Goal: Check status: Check status

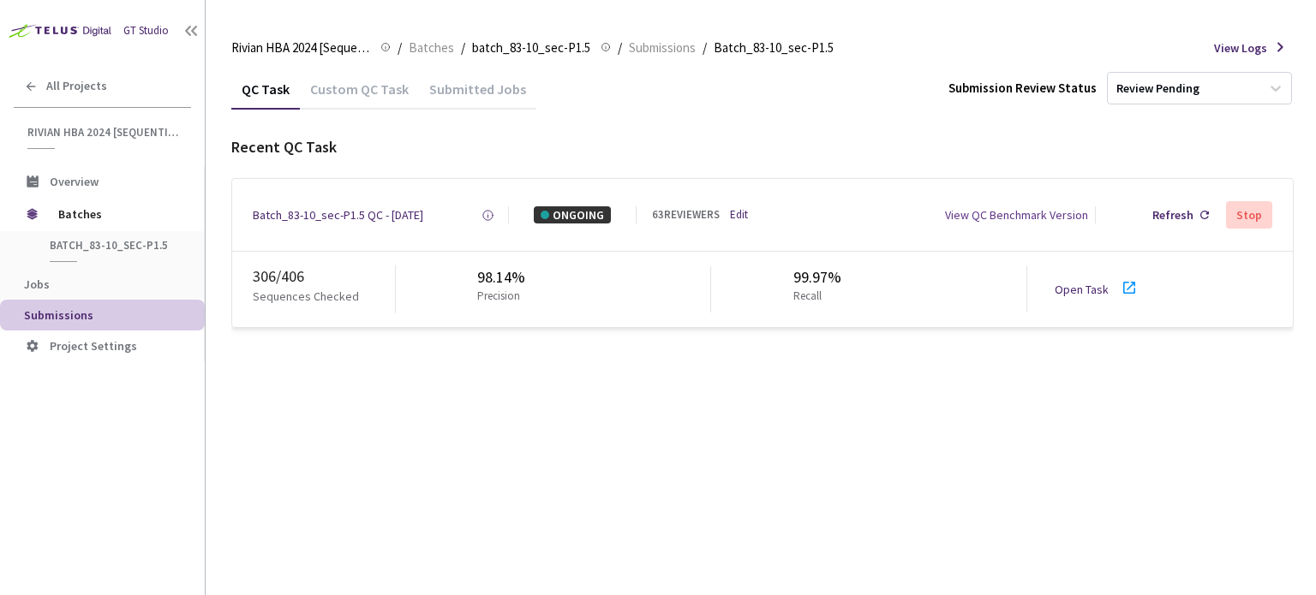
click at [1124, 284] on icon at bounding box center [1129, 288] width 21 height 21
click at [375, 217] on div "Batch_83-10_sec-P1.5 QC - [DATE]" at bounding box center [338, 214] width 170 height 17
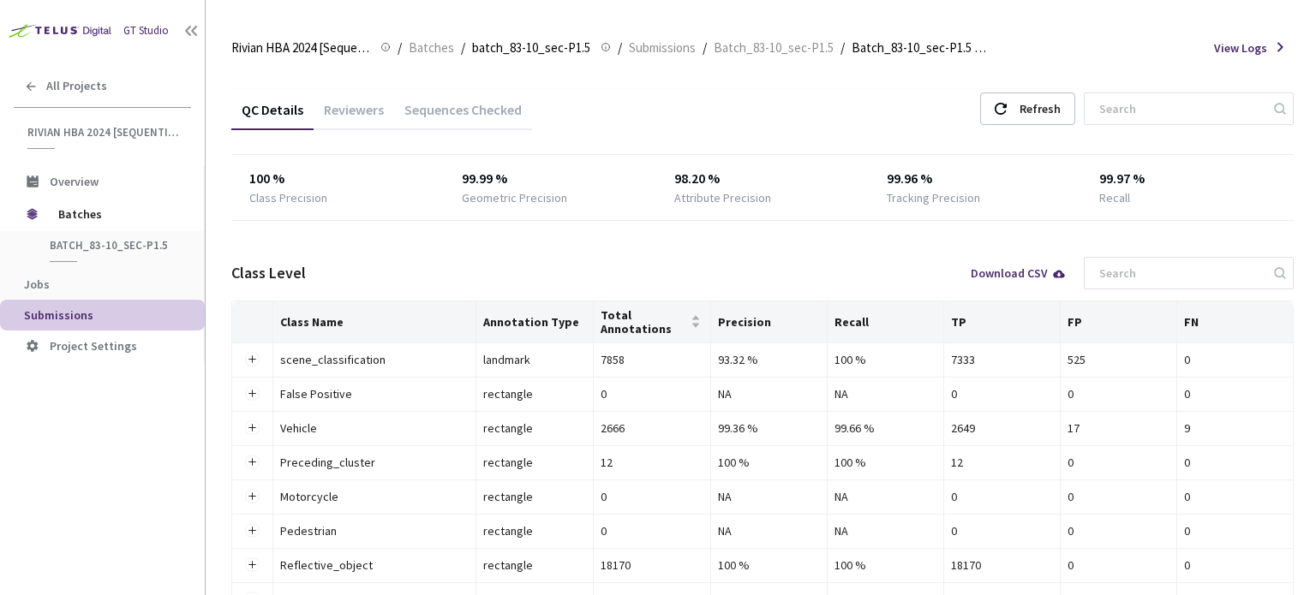
click at [364, 115] on div "Reviewers" at bounding box center [354, 115] width 81 height 29
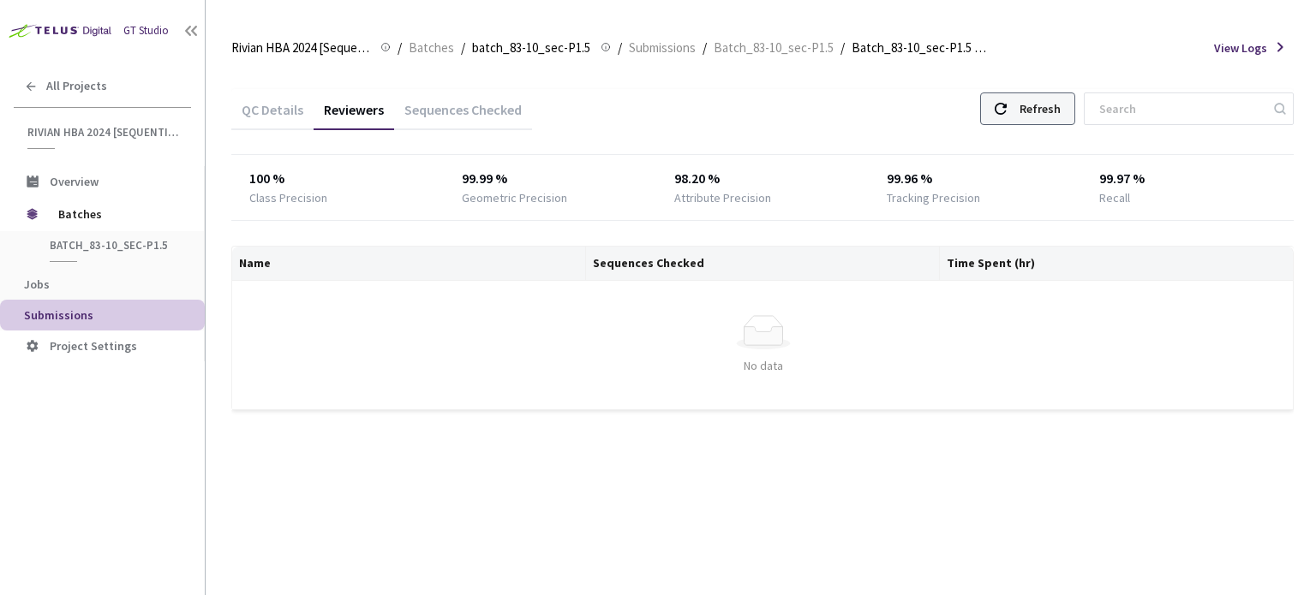
click at [1061, 117] on div "Refresh" at bounding box center [1039, 108] width 41 height 31
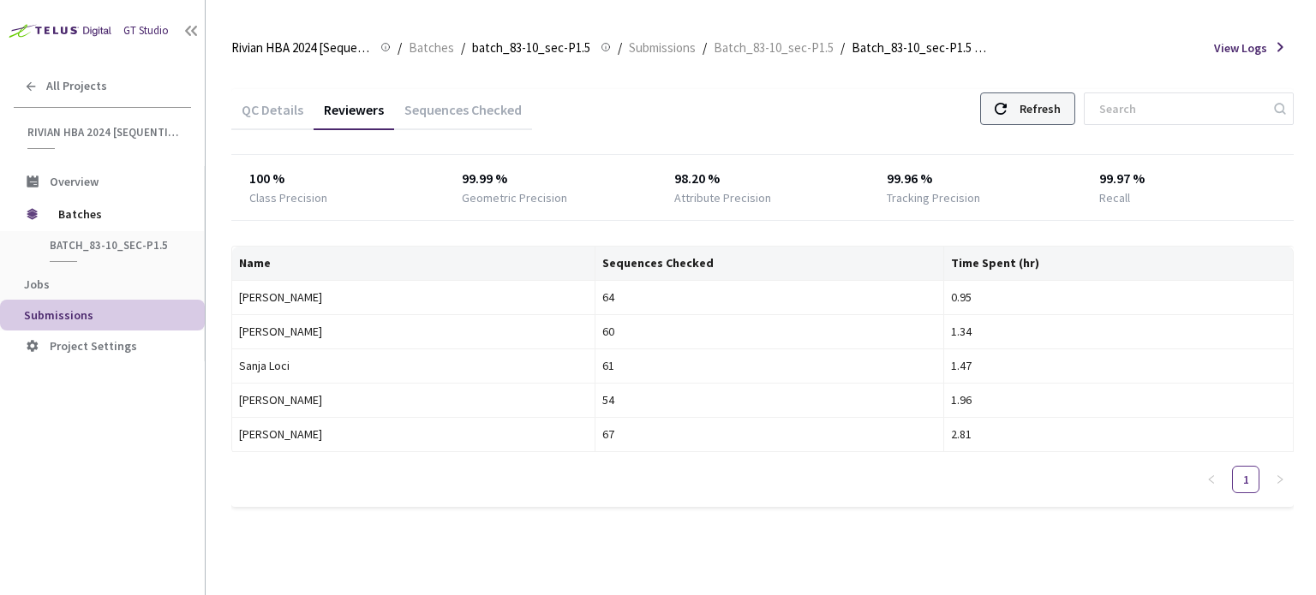
click at [1046, 98] on div "Refresh" at bounding box center [1039, 108] width 41 height 31
click at [1058, 111] on div "Refresh" at bounding box center [1039, 108] width 41 height 31
click at [1052, 99] on div "Refresh" at bounding box center [1039, 108] width 41 height 31
